Goal: Transaction & Acquisition: Purchase product/service

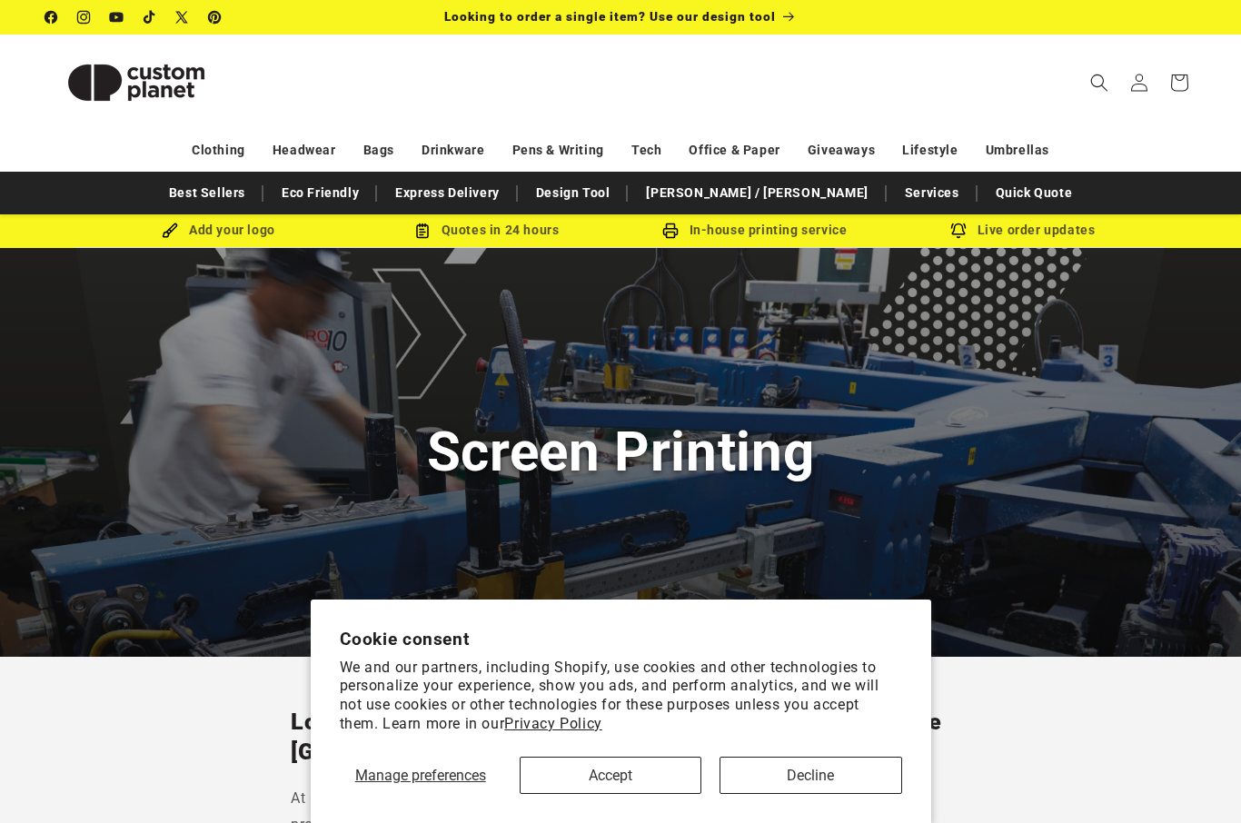
click at [630, 777] on button "Accept" at bounding box center [611, 775] width 182 height 37
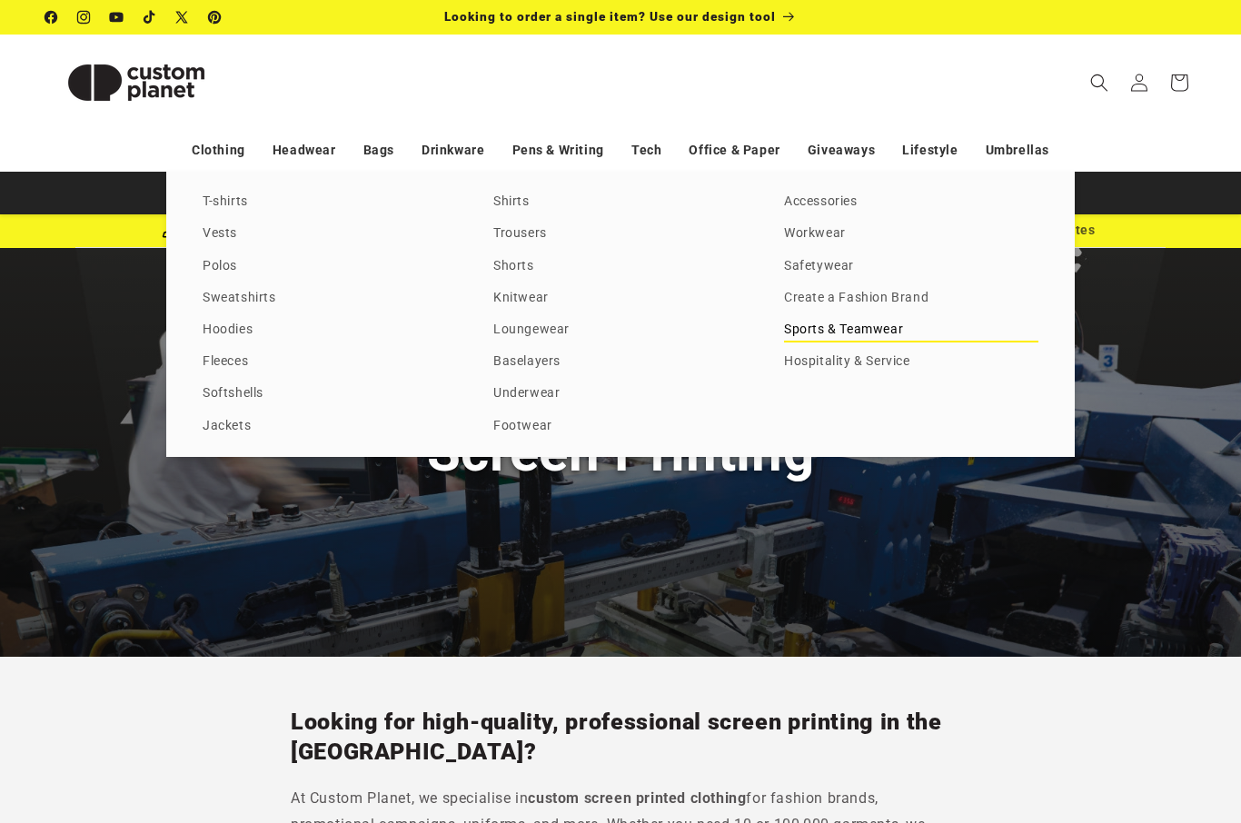
click at [864, 343] on link "Sports & Teamwear" at bounding box center [911, 330] width 254 height 25
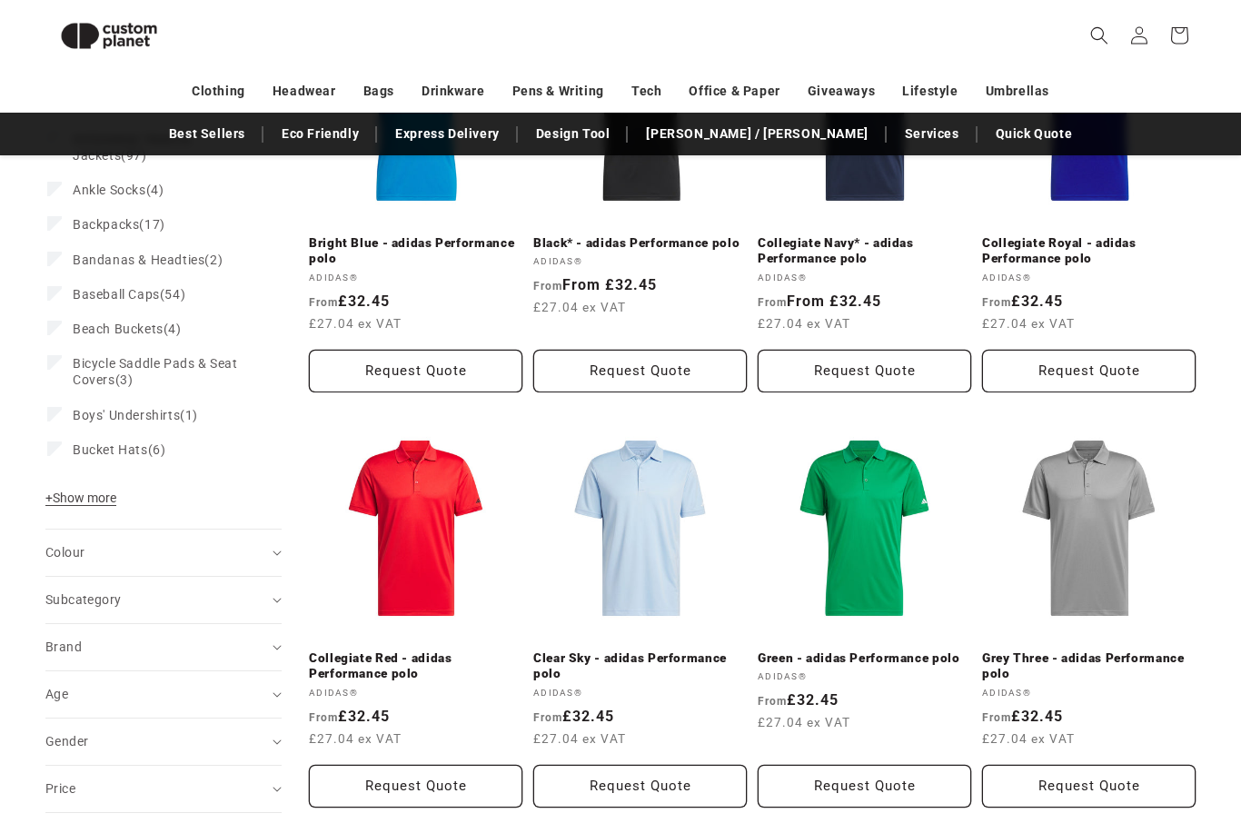
scroll to position [367, 0]
click at [84, 648] on div "Brand (0)" at bounding box center [155, 647] width 221 height 19
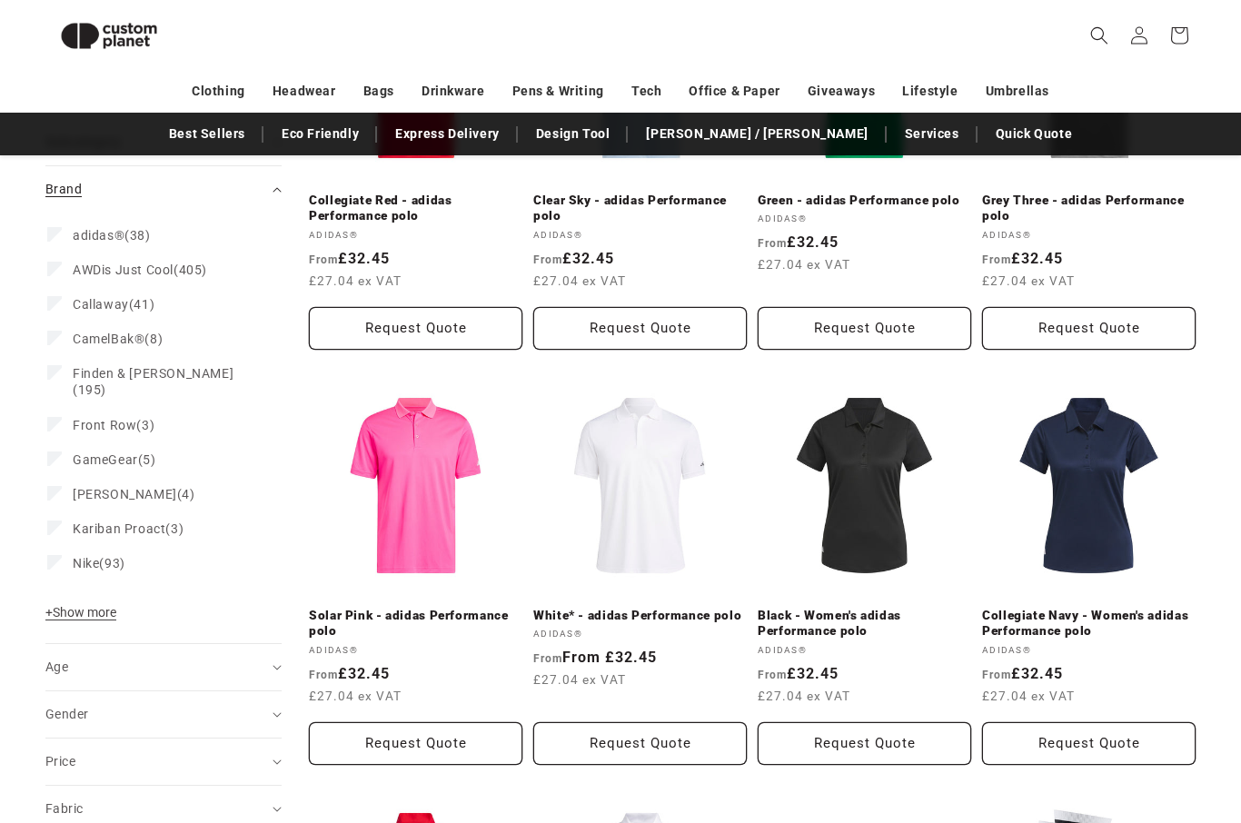
scroll to position [825, 0]
click at [72, 753] on summary "Price" at bounding box center [163, 762] width 236 height 46
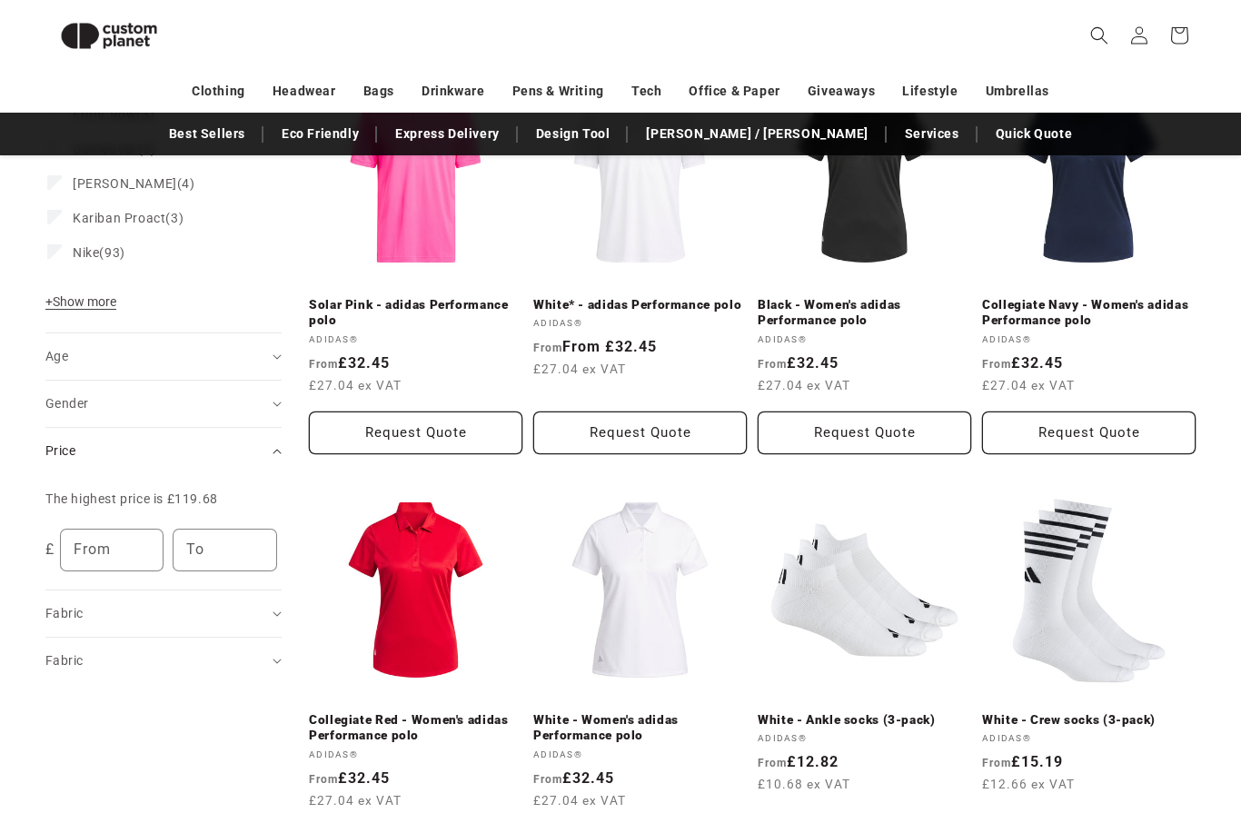
scroll to position [1135, 0]
click at [115, 540] on input "From" at bounding box center [112, 551] width 103 height 41
click at [213, 533] on input "To" at bounding box center [225, 551] width 103 height 41
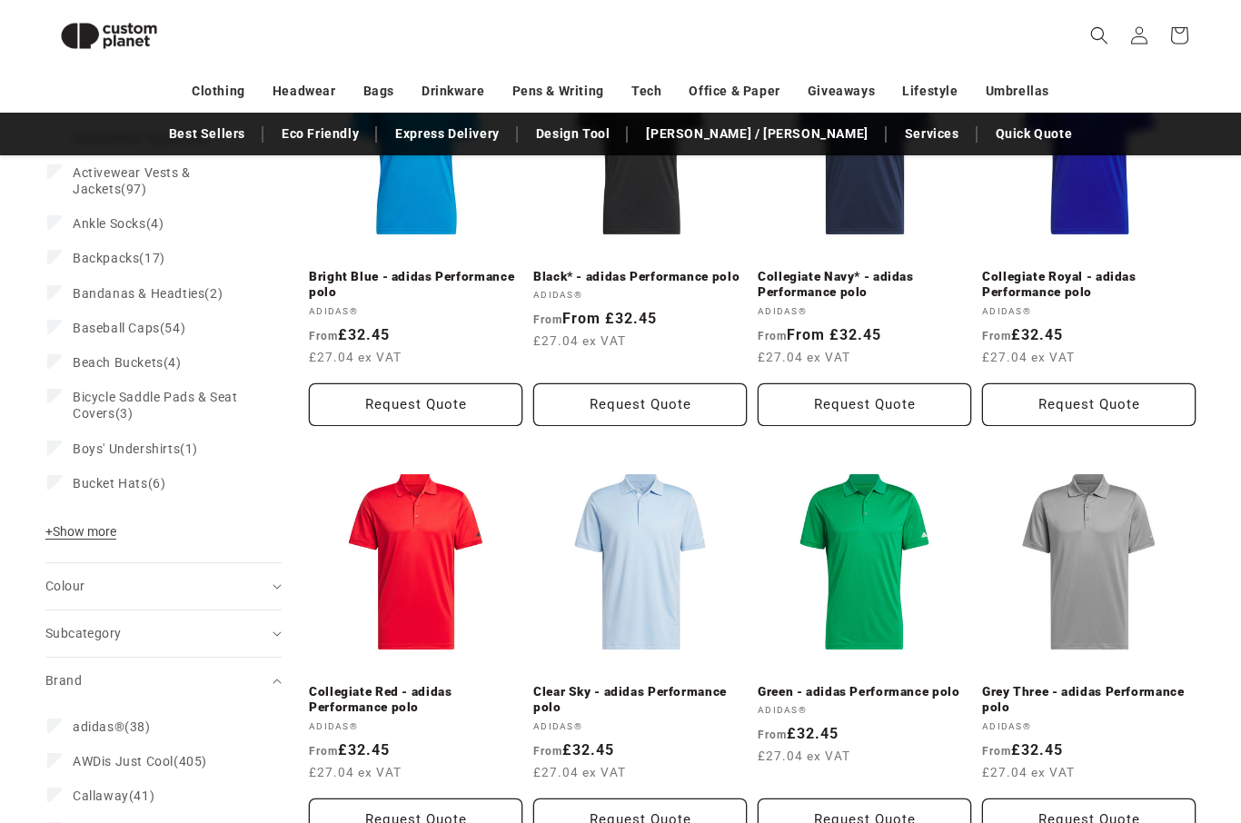
scroll to position [0, 0]
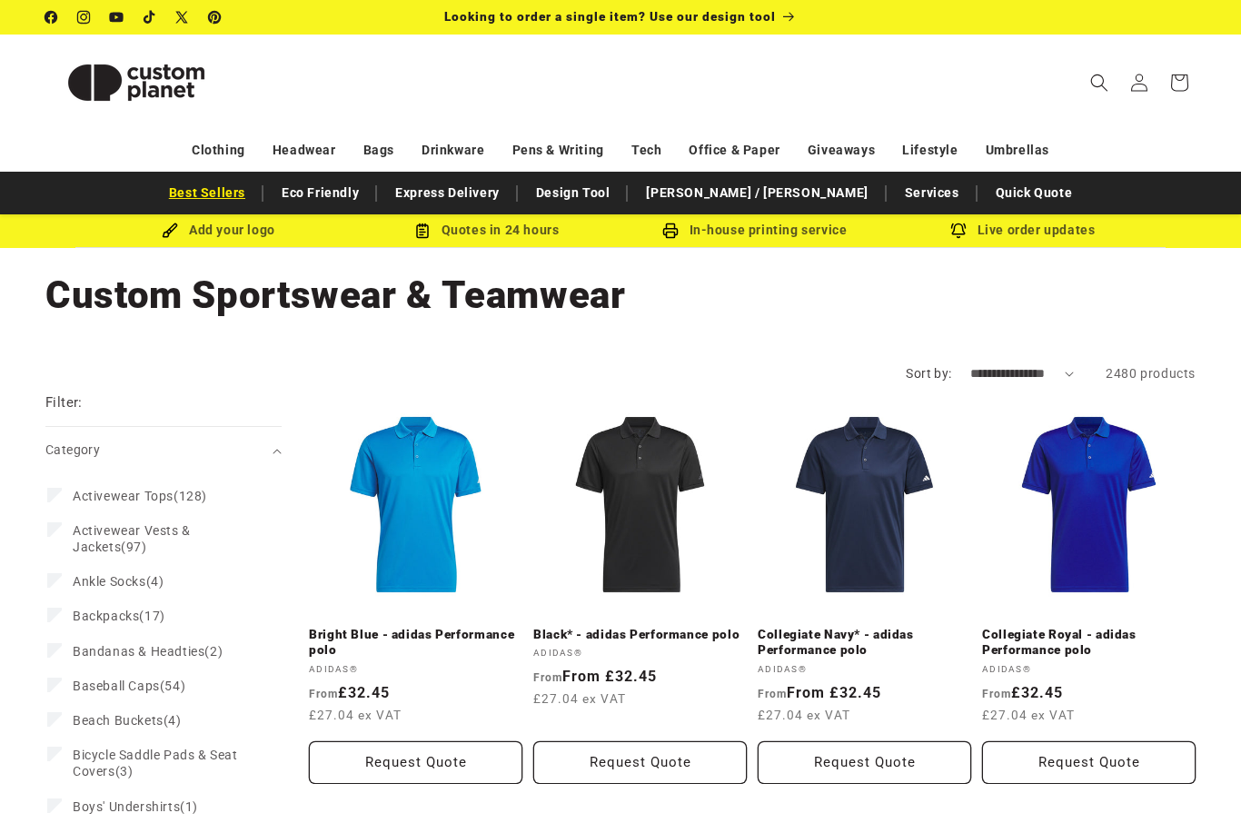
click at [254, 194] on link "Best Sellers" at bounding box center [207, 193] width 95 height 32
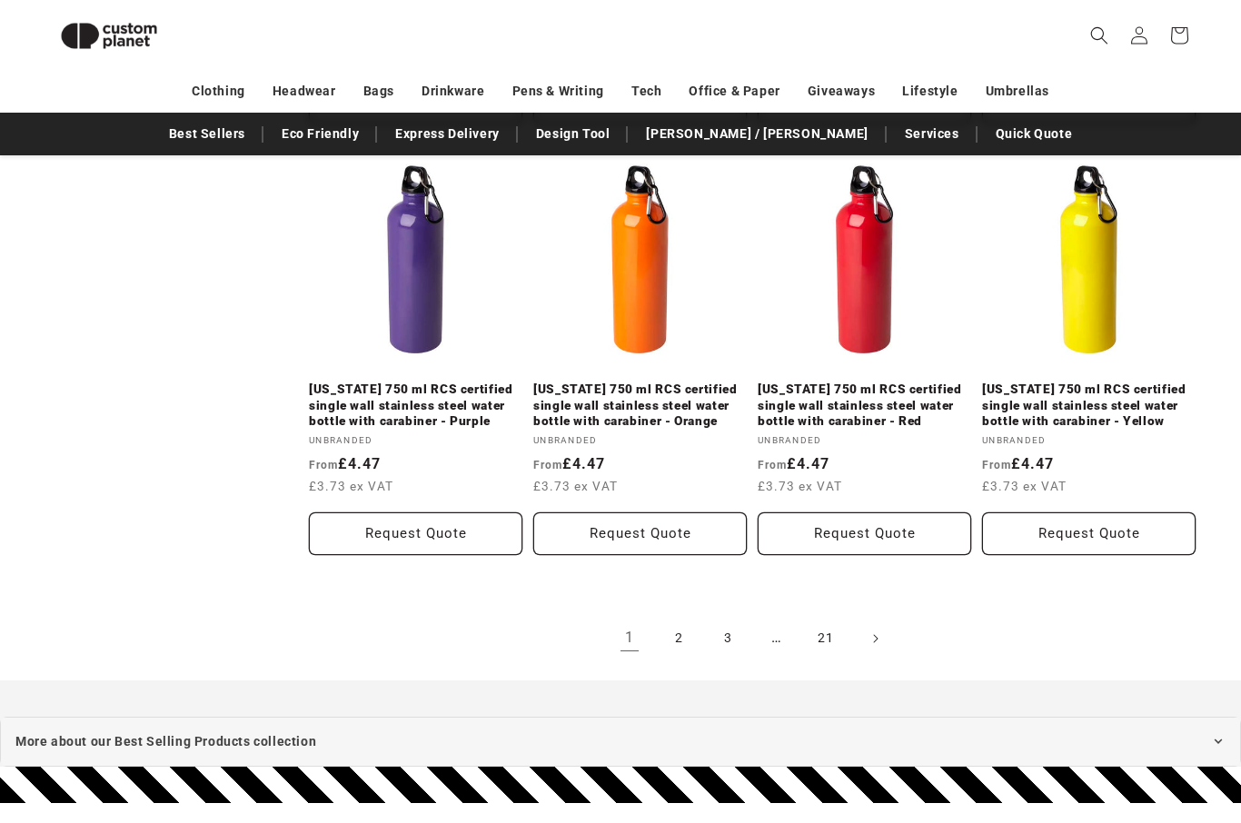
scroll to position [1974, 0]
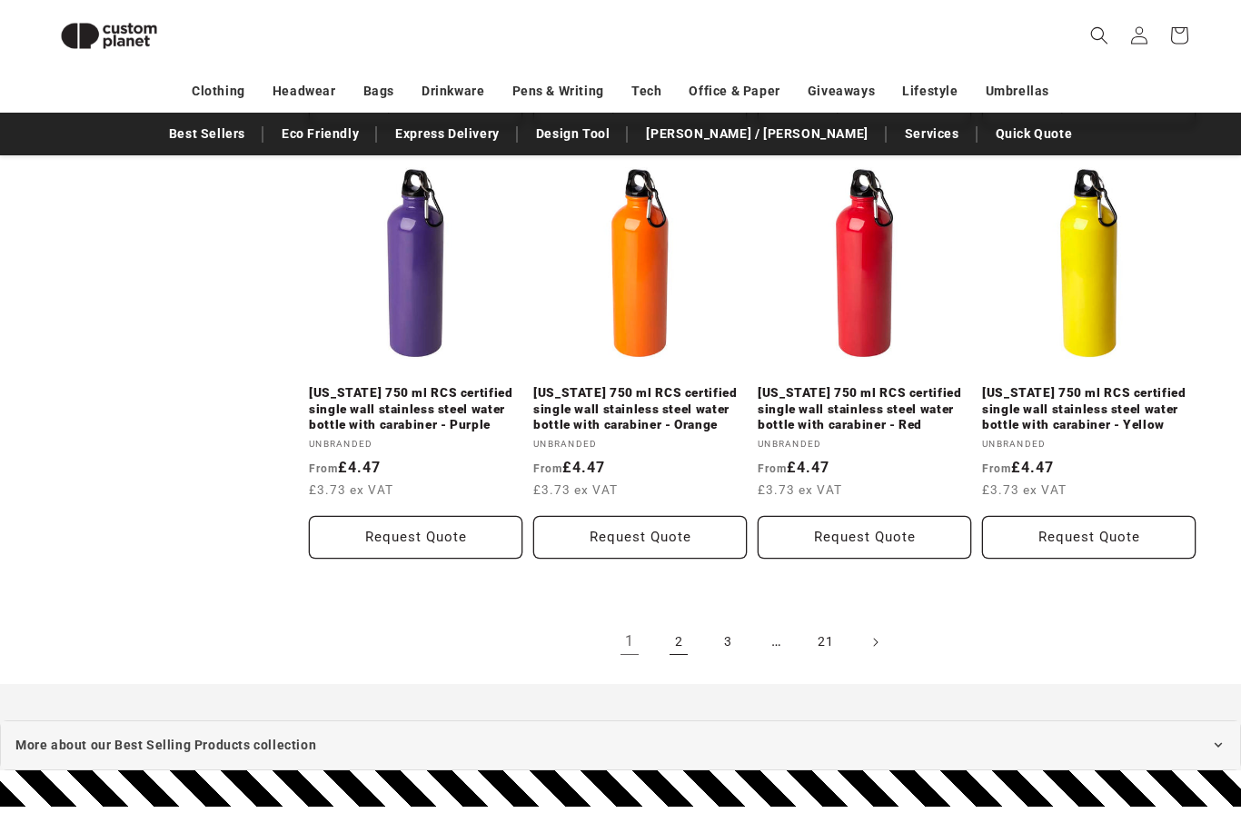
click at [692, 623] on link "2" at bounding box center [679, 643] width 40 height 40
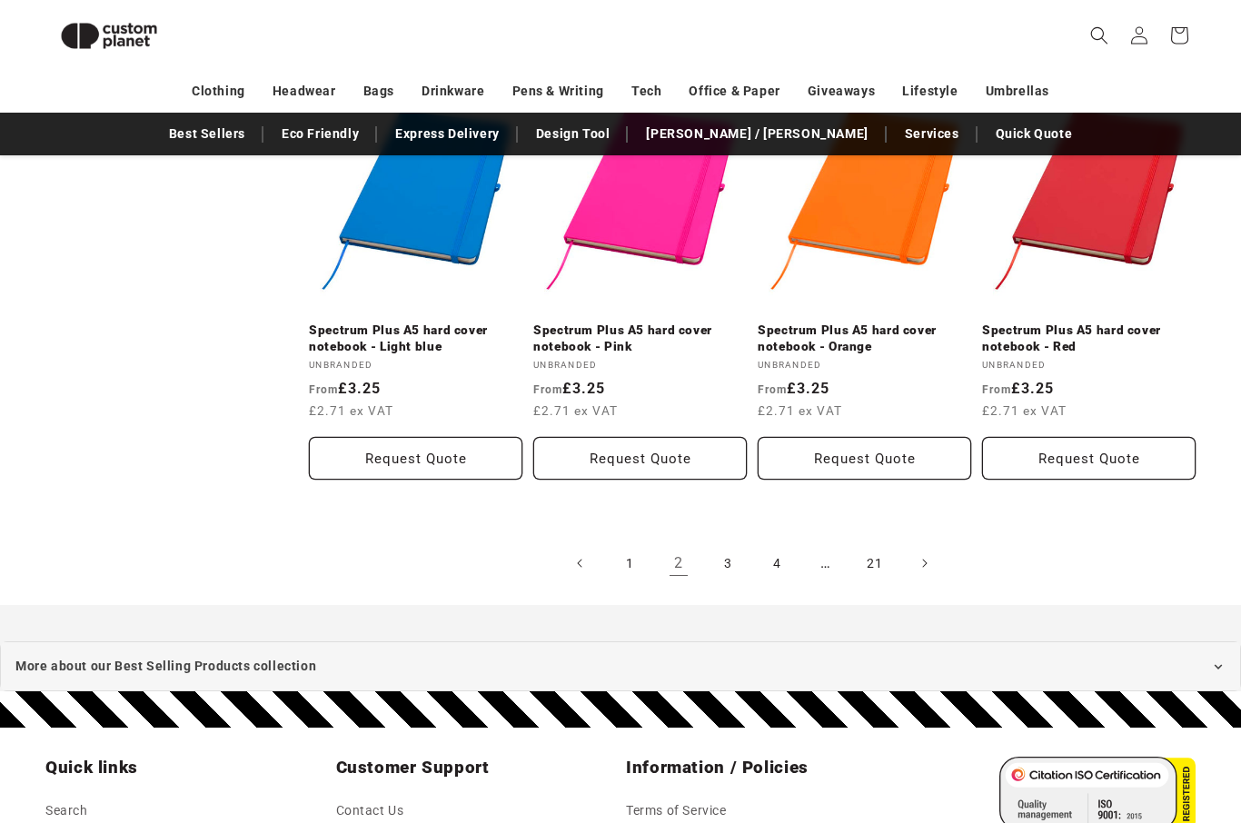
scroll to position [1972, 0]
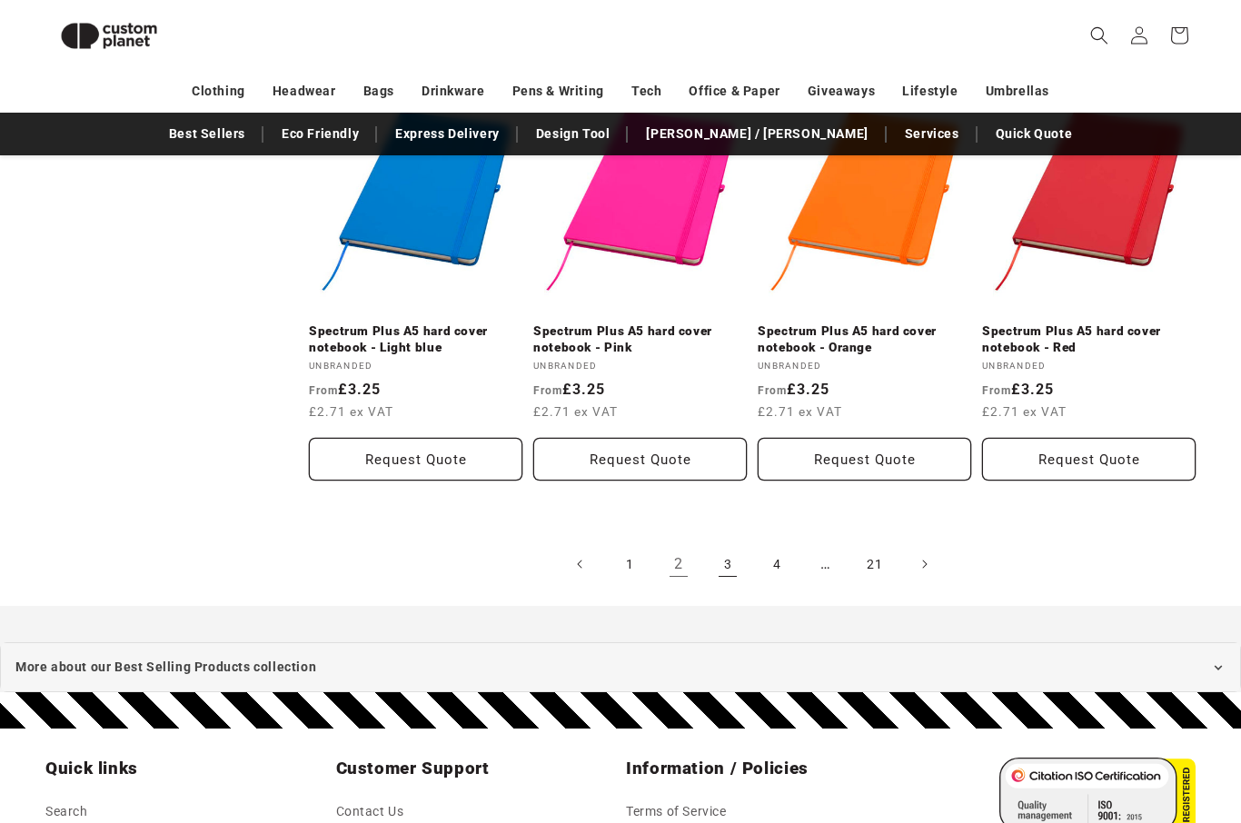
click at [732, 544] on link "3" at bounding box center [728, 564] width 40 height 40
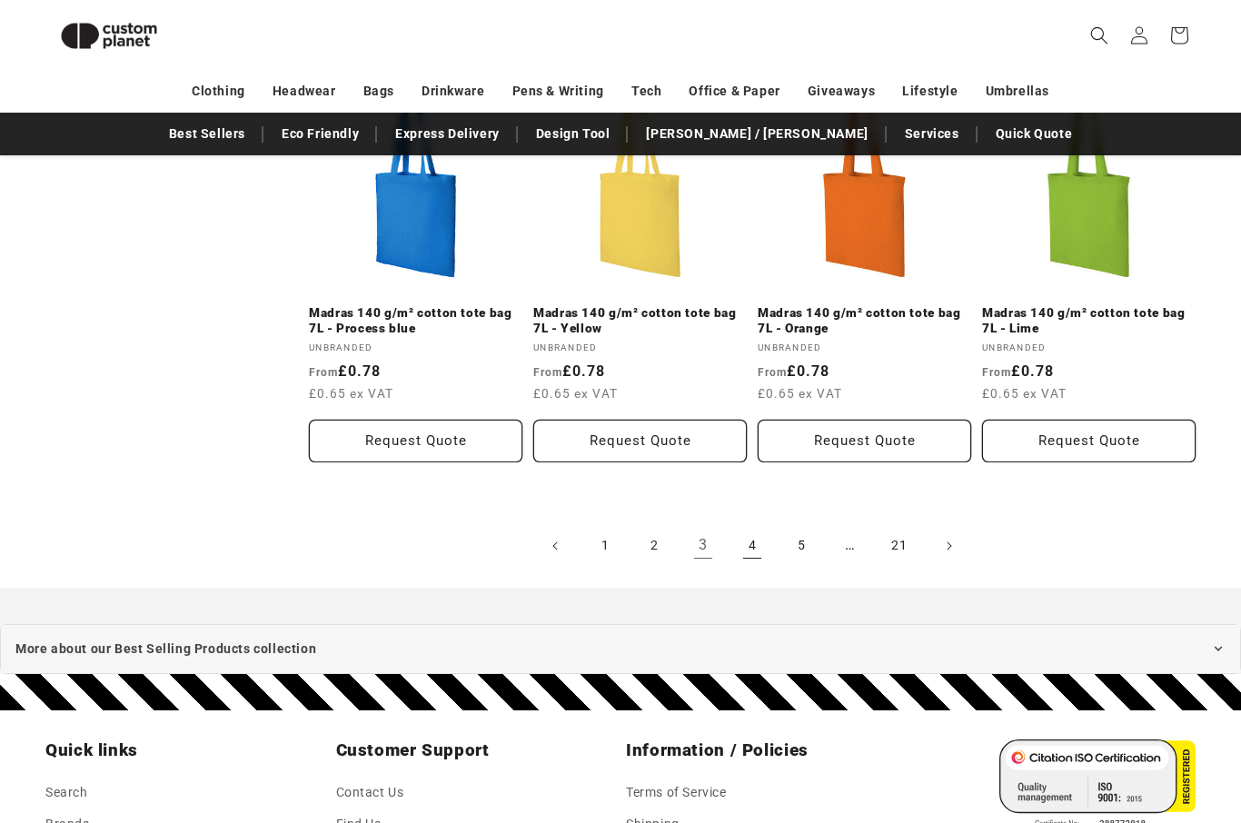
scroll to position [2007, 0]
click at [756, 542] on link "4" at bounding box center [752, 546] width 40 height 40
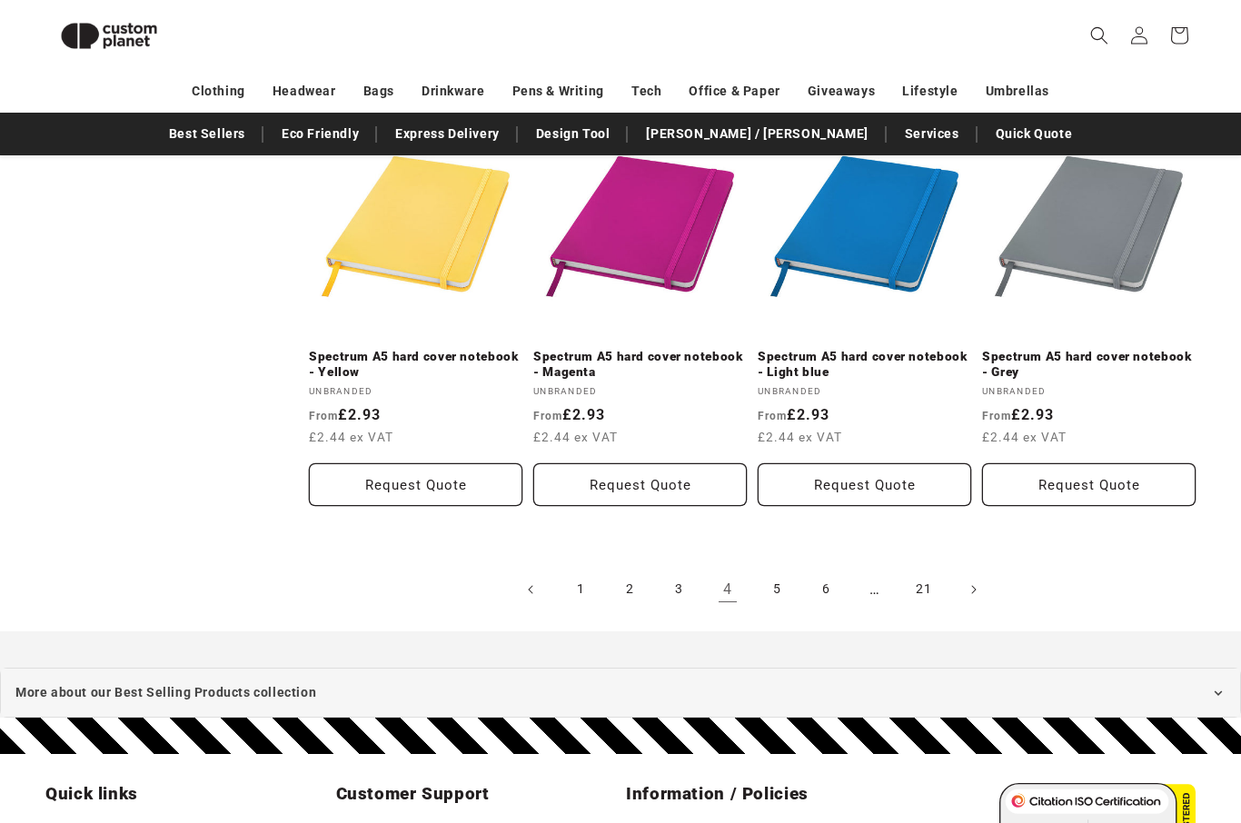
scroll to position [1915, 0]
click at [785, 585] on link "5" at bounding box center [777, 590] width 40 height 40
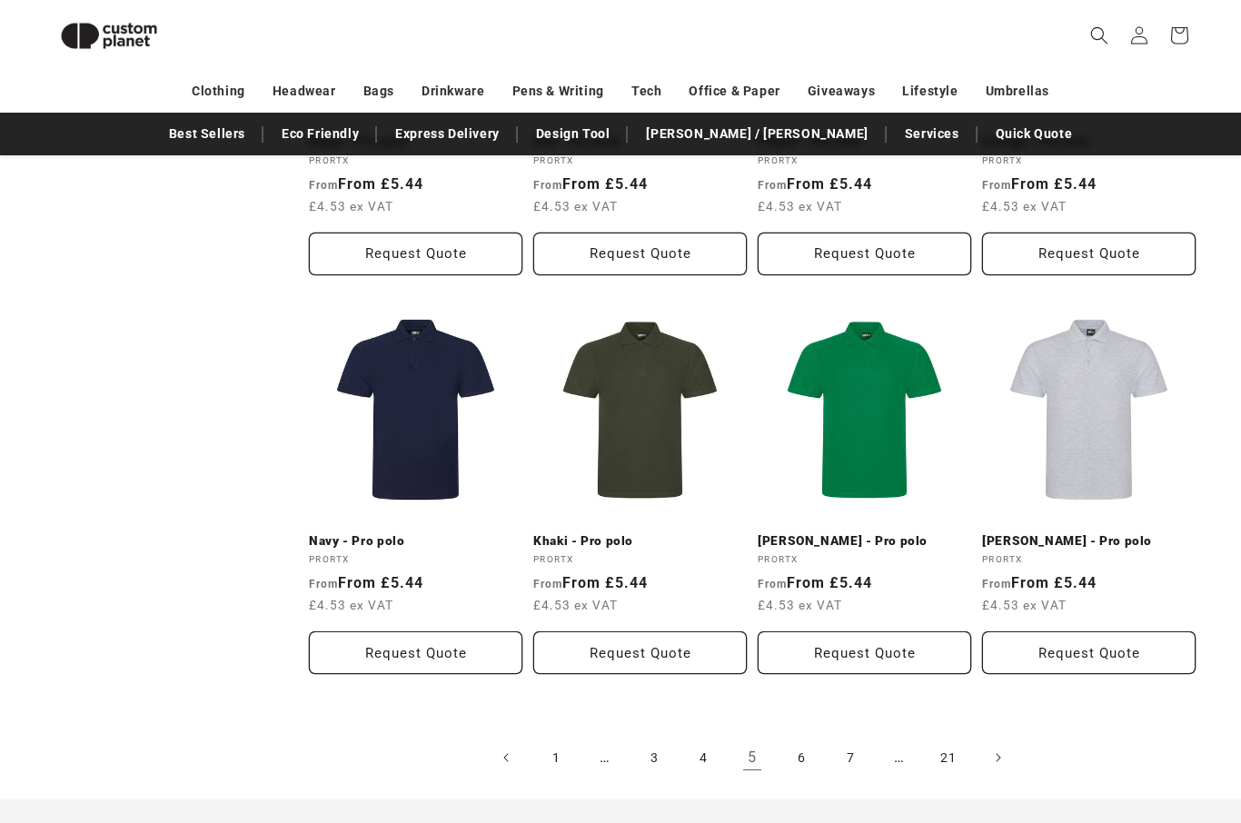
scroll to position [1699, 0]
click at [812, 756] on link "6" at bounding box center [802, 757] width 40 height 40
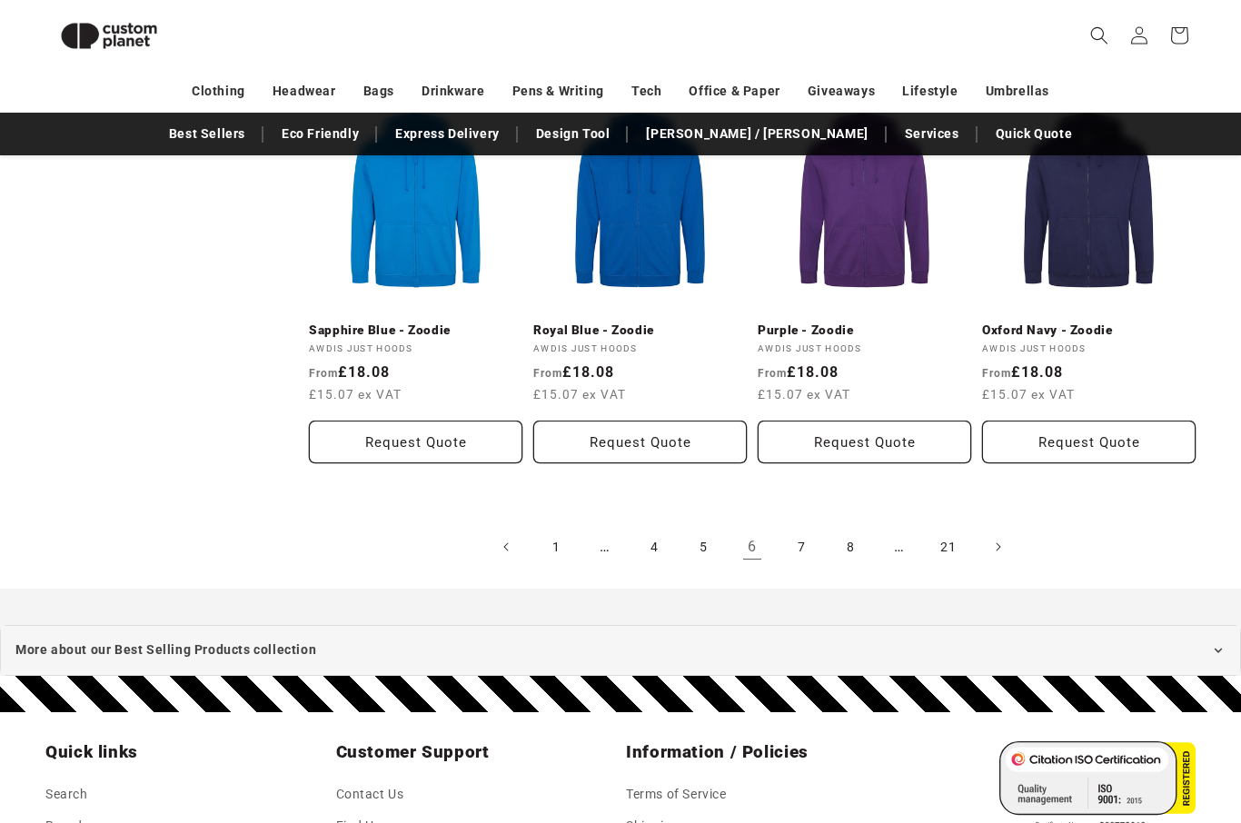
scroll to position [1896, 0]
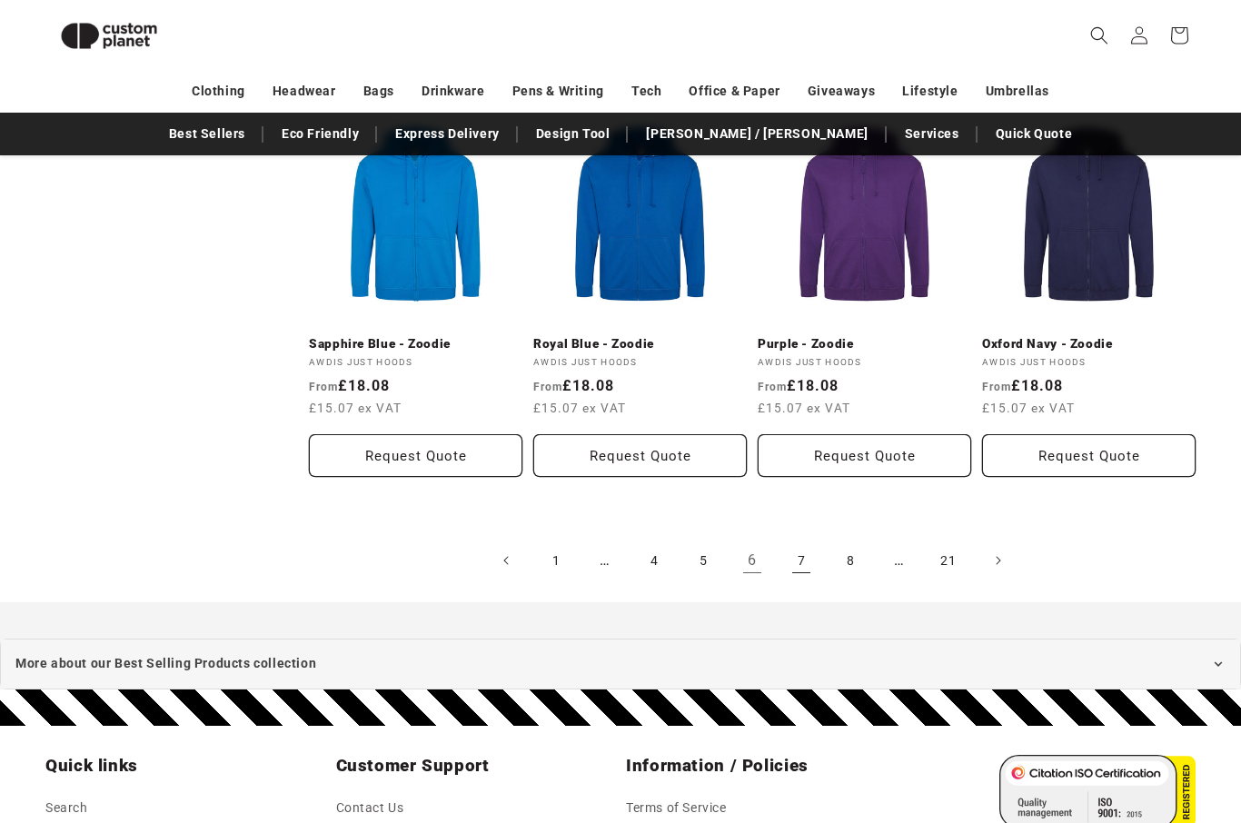
click at [812, 541] on link "7" at bounding box center [802, 561] width 40 height 40
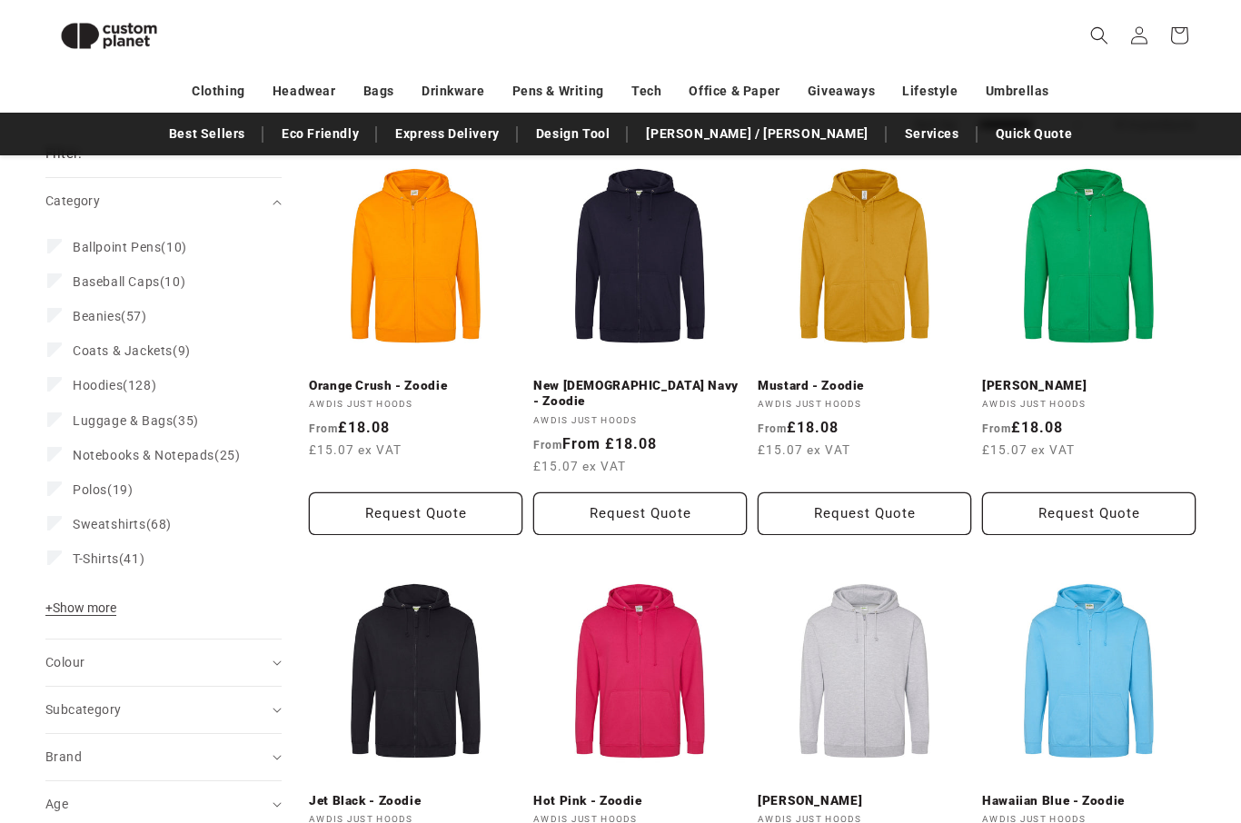
scroll to position [224, 0]
click at [101, 567] on label "T-Shirts (41) T-Shirts (41 products)" at bounding box center [158, 559] width 222 height 35
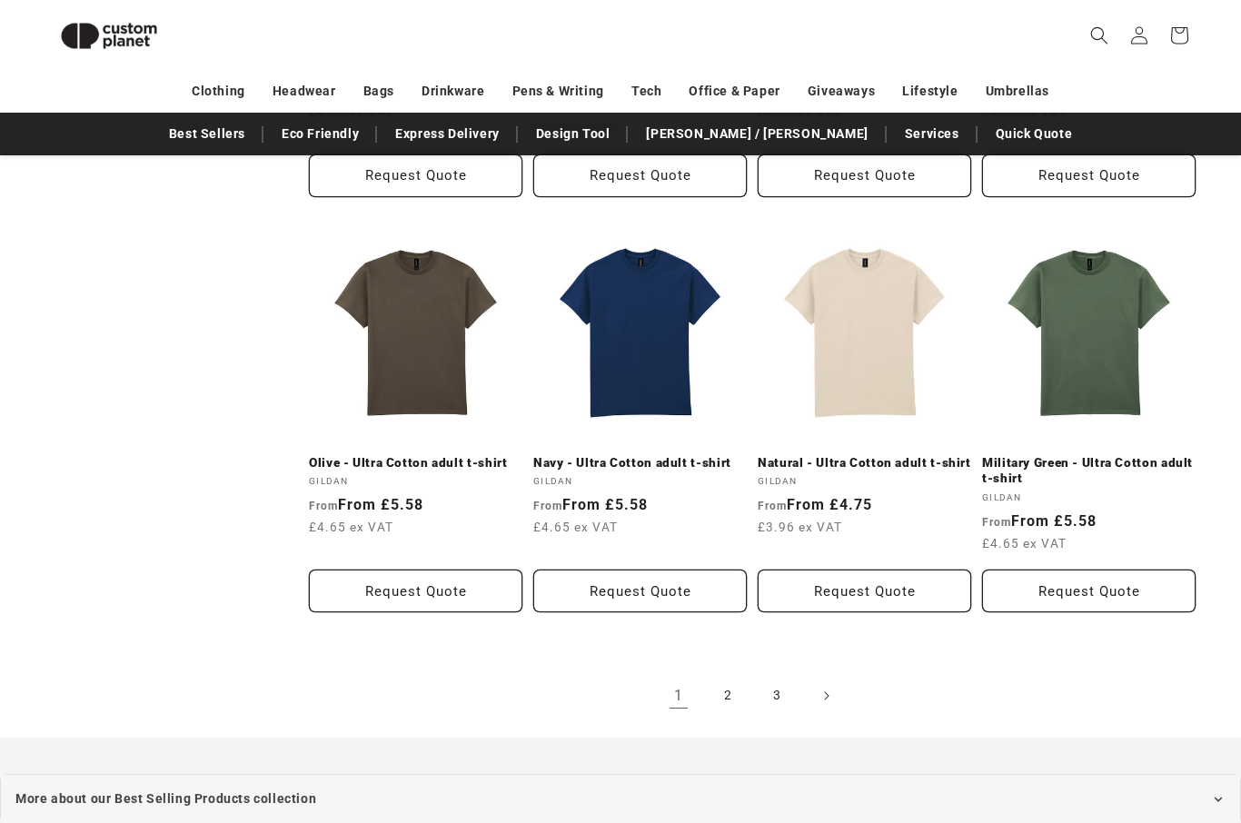
scroll to position [1808, 0]
click at [730, 699] on link "2" at bounding box center [728, 696] width 40 height 40
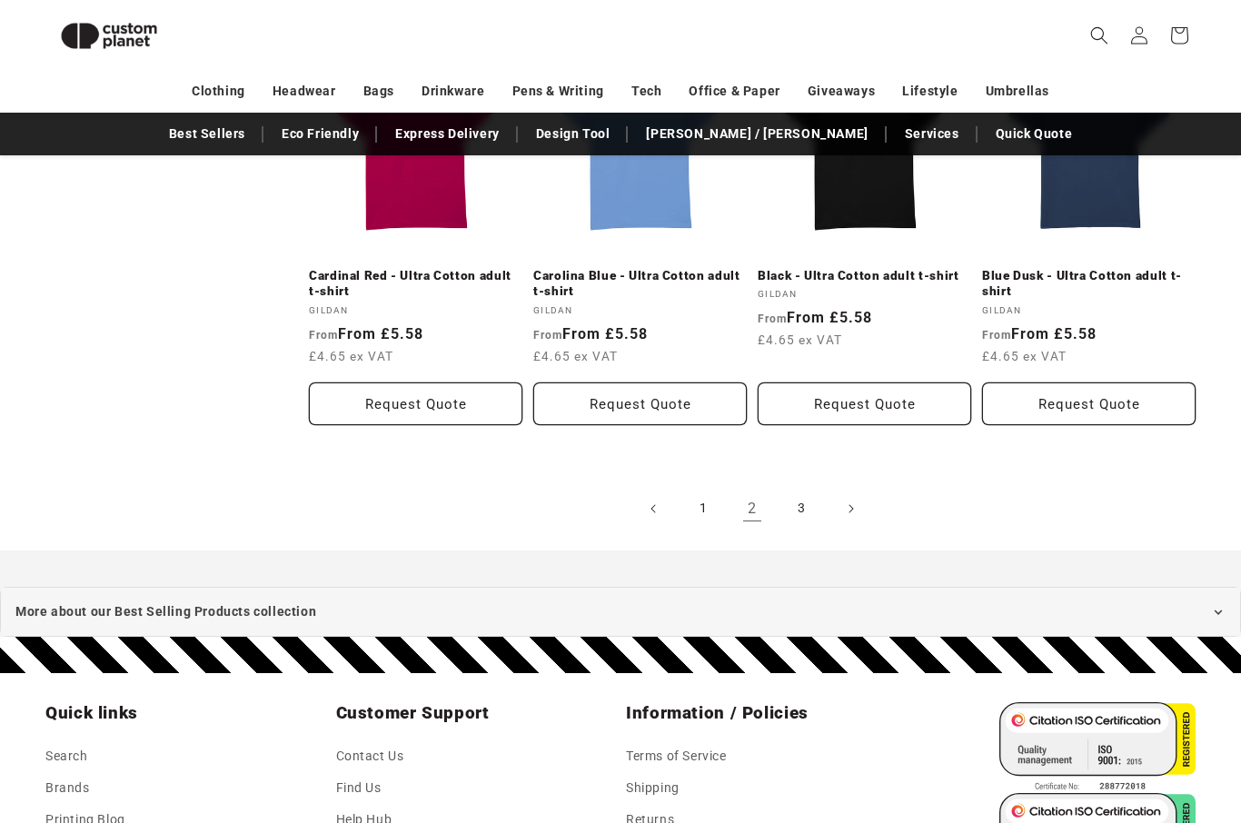
scroll to position [1980, 0]
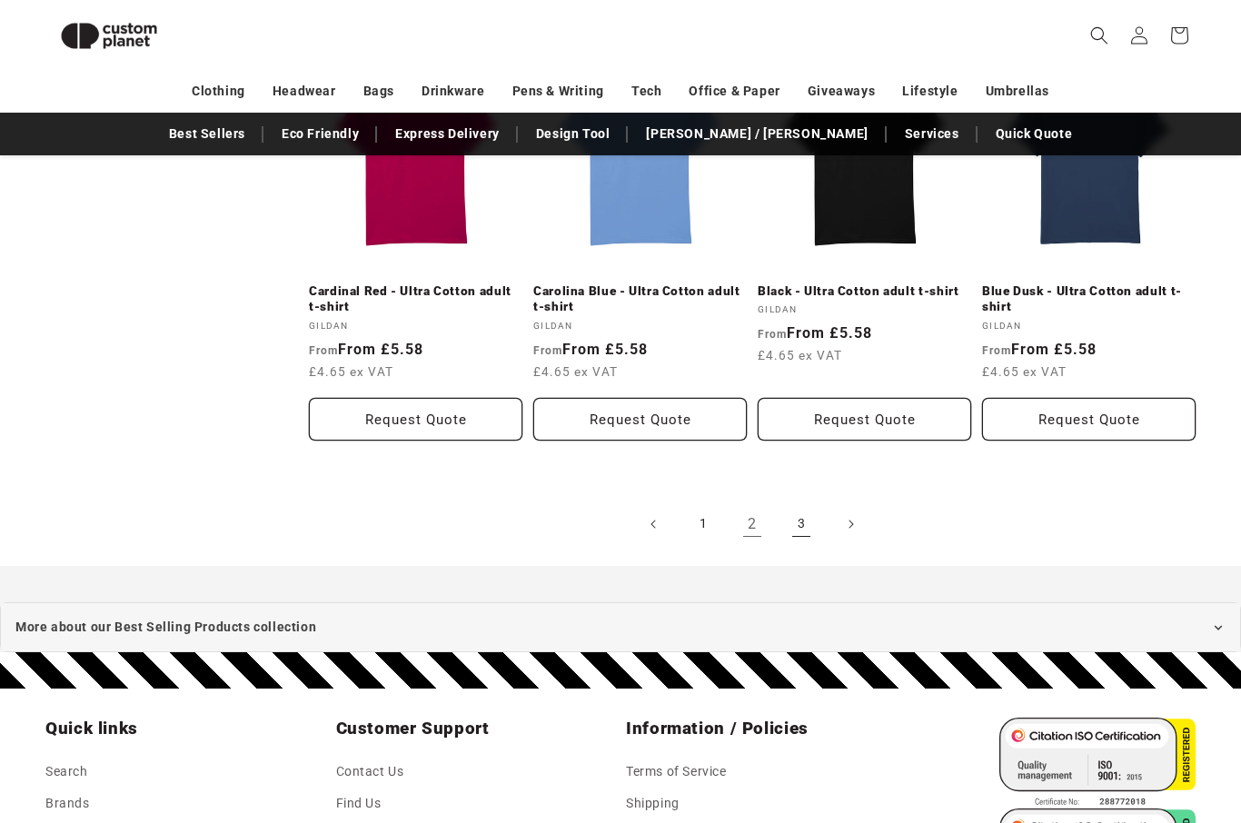
click at [807, 523] on link "3" at bounding box center [802, 524] width 40 height 40
